Goal: Information Seeking & Learning: Learn about a topic

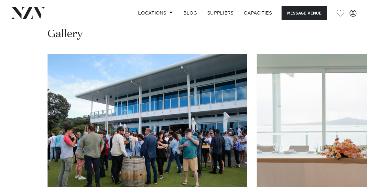
scroll to position [712, 0]
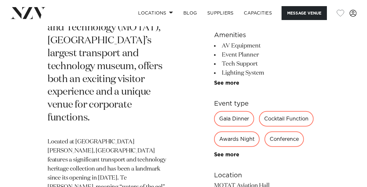
scroll to position [421, 0]
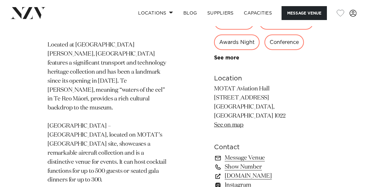
drag, startPoint x: 276, startPoint y: 148, endPoint x: 291, endPoint y: 145, distance: 14.9
click at [276, 172] on link "[DOMAIN_NAME]" at bounding box center [267, 176] width 106 height 9
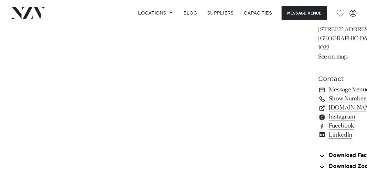
scroll to position [453, 0]
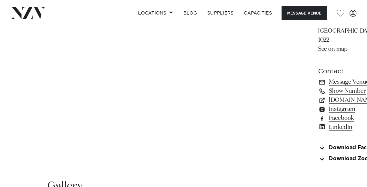
click at [319, 114] on link "Facebook" at bounding box center [354, 118] width 70 height 9
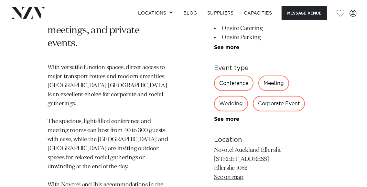
scroll to position [486, 0]
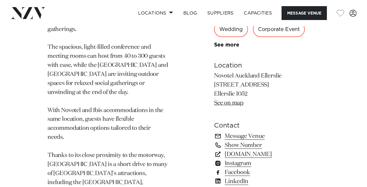
click at [241, 168] on link "Facebook" at bounding box center [267, 172] width 106 height 9
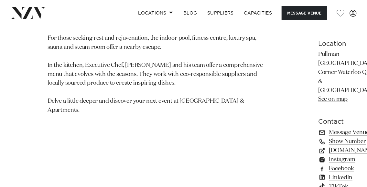
scroll to position [486, 0]
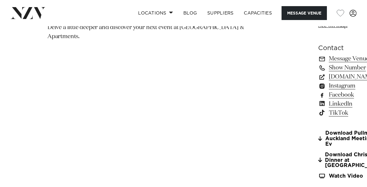
click at [319, 100] on link "Facebook" at bounding box center [354, 95] width 71 height 9
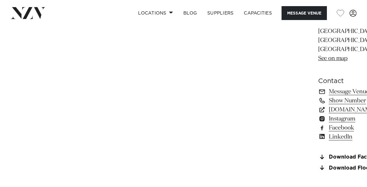
scroll to position [453, 0]
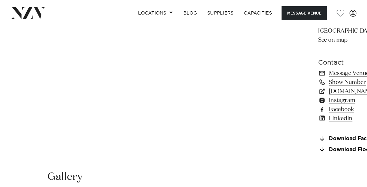
click at [319, 109] on link "Facebook" at bounding box center [354, 109] width 70 height 9
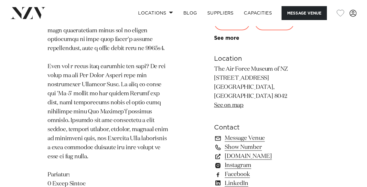
scroll to position [583, 0]
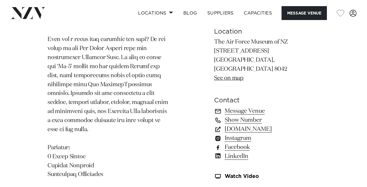
click at [237, 143] on link "Facebook" at bounding box center [267, 147] width 106 height 9
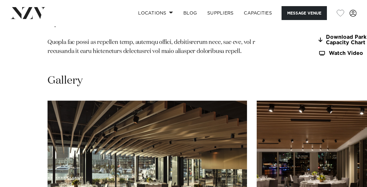
scroll to position [809, 0]
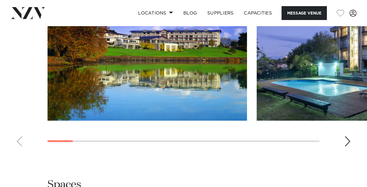
scroll to position [680, 0]
